Goal: Obtain resource: Download file/media

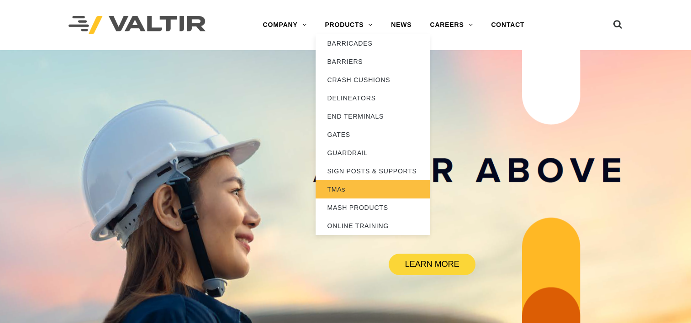
click at [343, 189] on link "TMAs" at bounding box center [373, 189] width 114 height 18
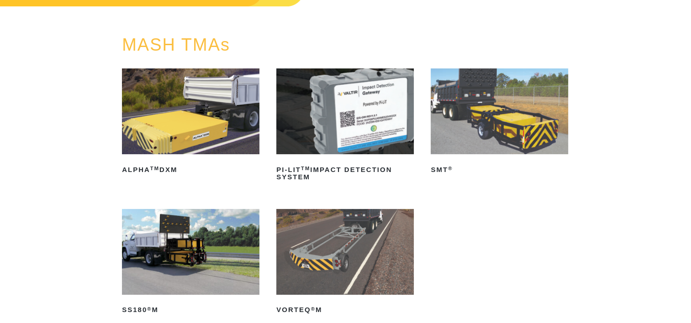
scroll to position [183, 0]
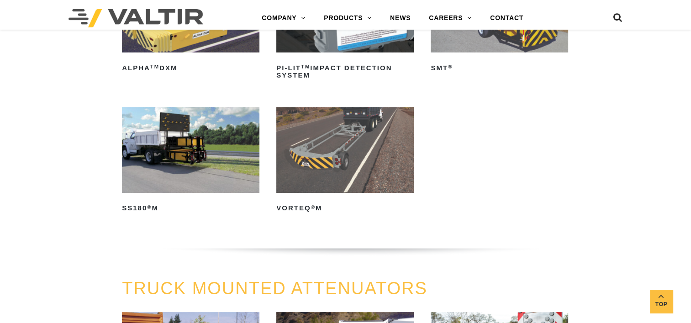
click at [216, 174] on img at bounding box center [190, 150] width 137 height 86
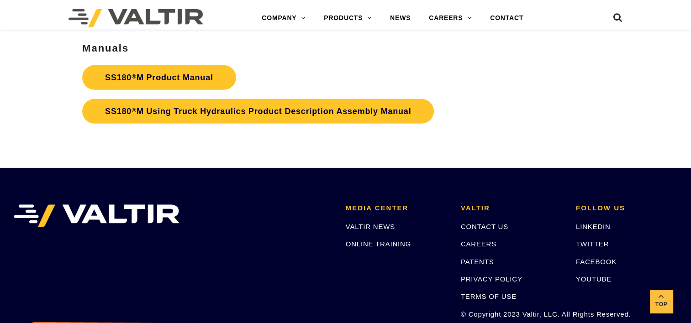
scroll to position [2768, 0]
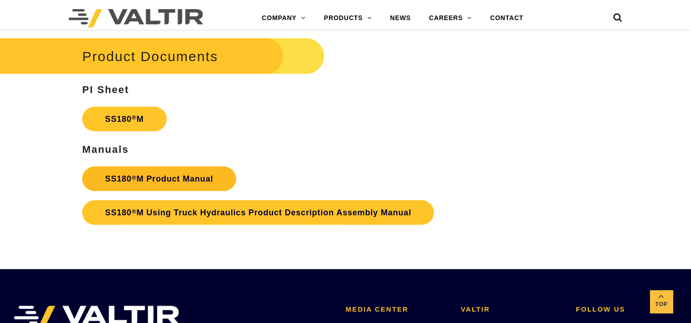
click at [189, 175] on link "SS180 ® M Product Manual" at bounding box center [159, 179] width 154 height 25
